Goal: Find specific page/section: Find specific page/section

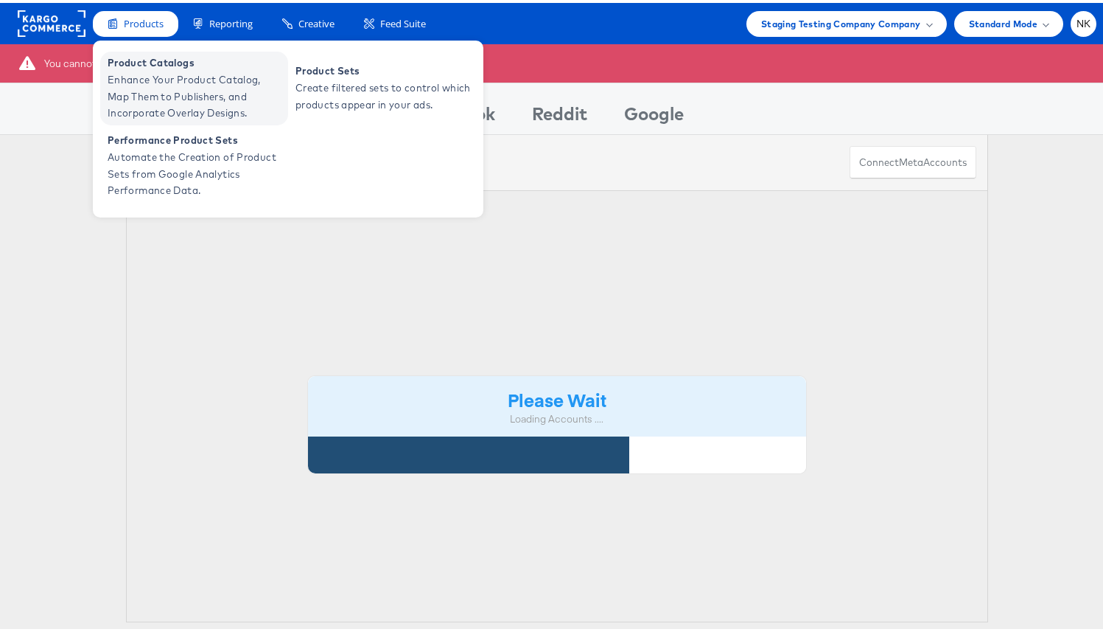
click at [156, 76] on span "Enhance Your Product Catalog, Map Them to Publishers, and Incorporate Overlay D…" at bounding box center [196, 94] width 177 height 50
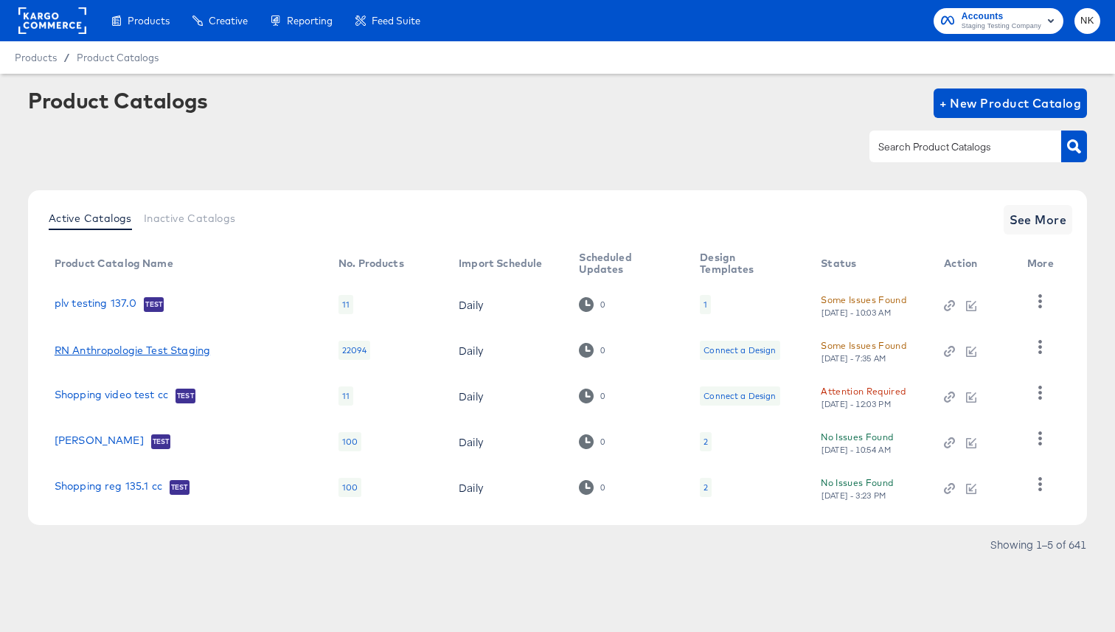
click at [112, 352] on link "RN Anthropologie Test Staging" at bounding box center [133, 350] width 156 height 12
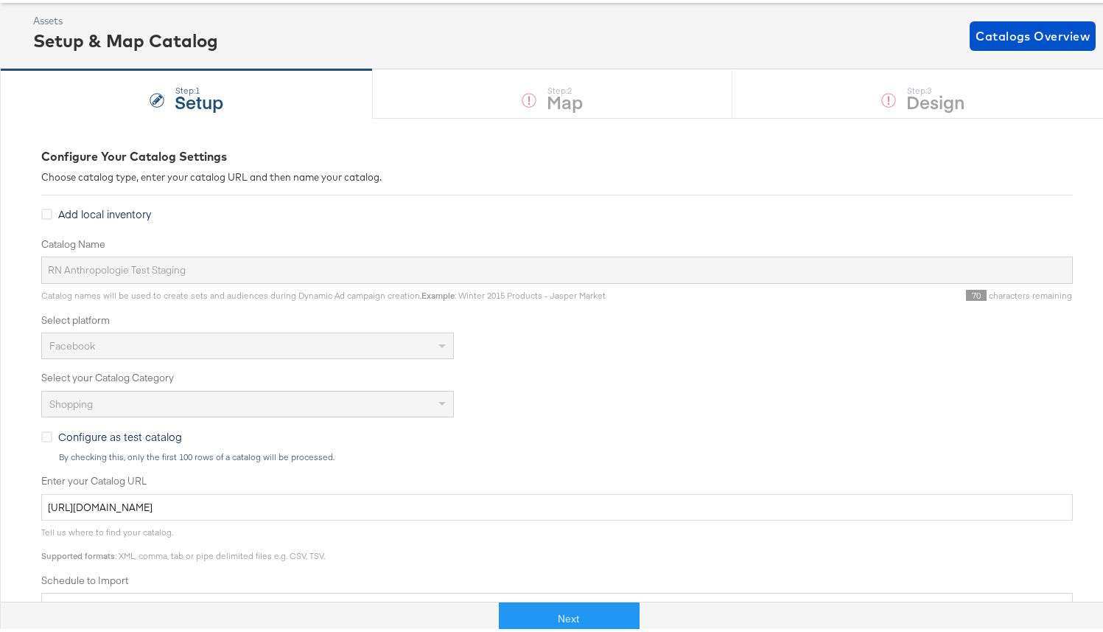
scroll to position [75, 0]
